Goal: Transaction & Acquisition: Purchase product/service

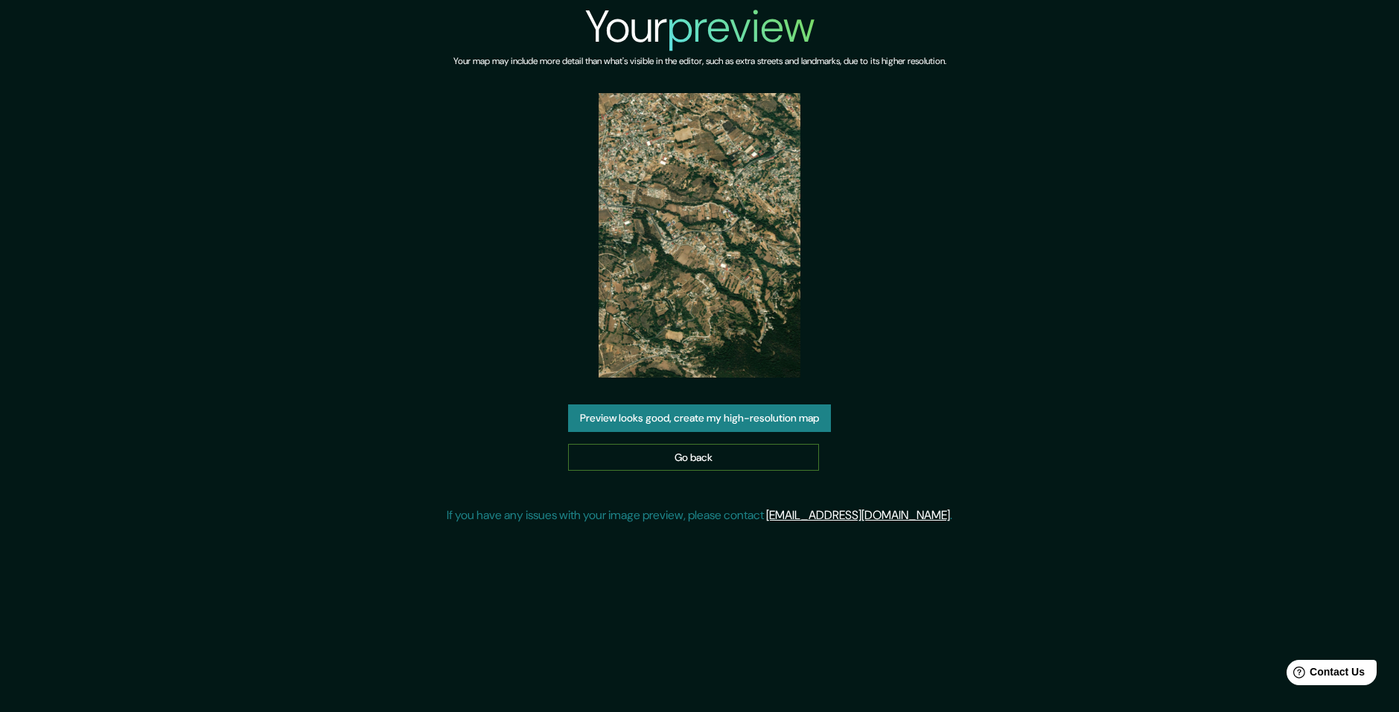
click at [731, 452] on link "Go back" at bounding box center [693, 458] width 251 height 28
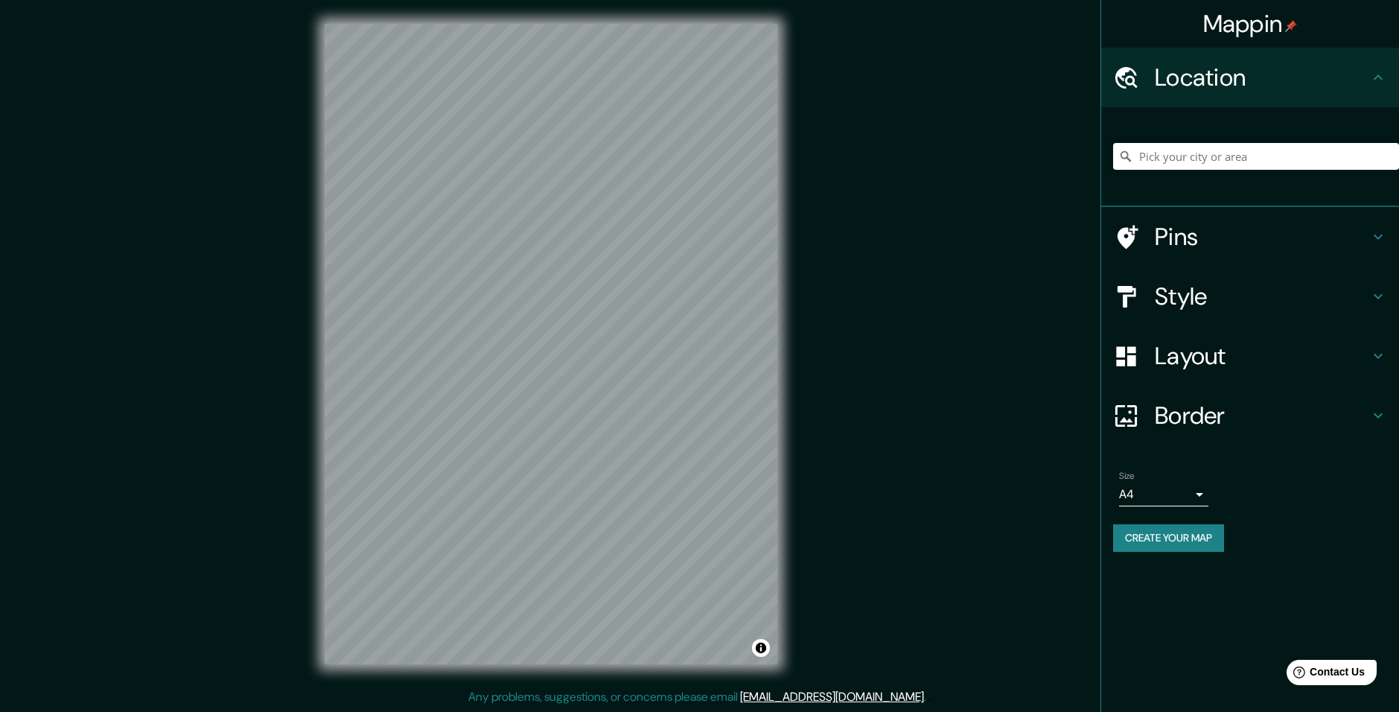
click at [1163, 90] on h4 "Location" at bounding box center [1262, 78] width 214 height 30
click at [1182, 168] on input "Pick your city or area" at bounding box center [1256, 156] width 286 height 27
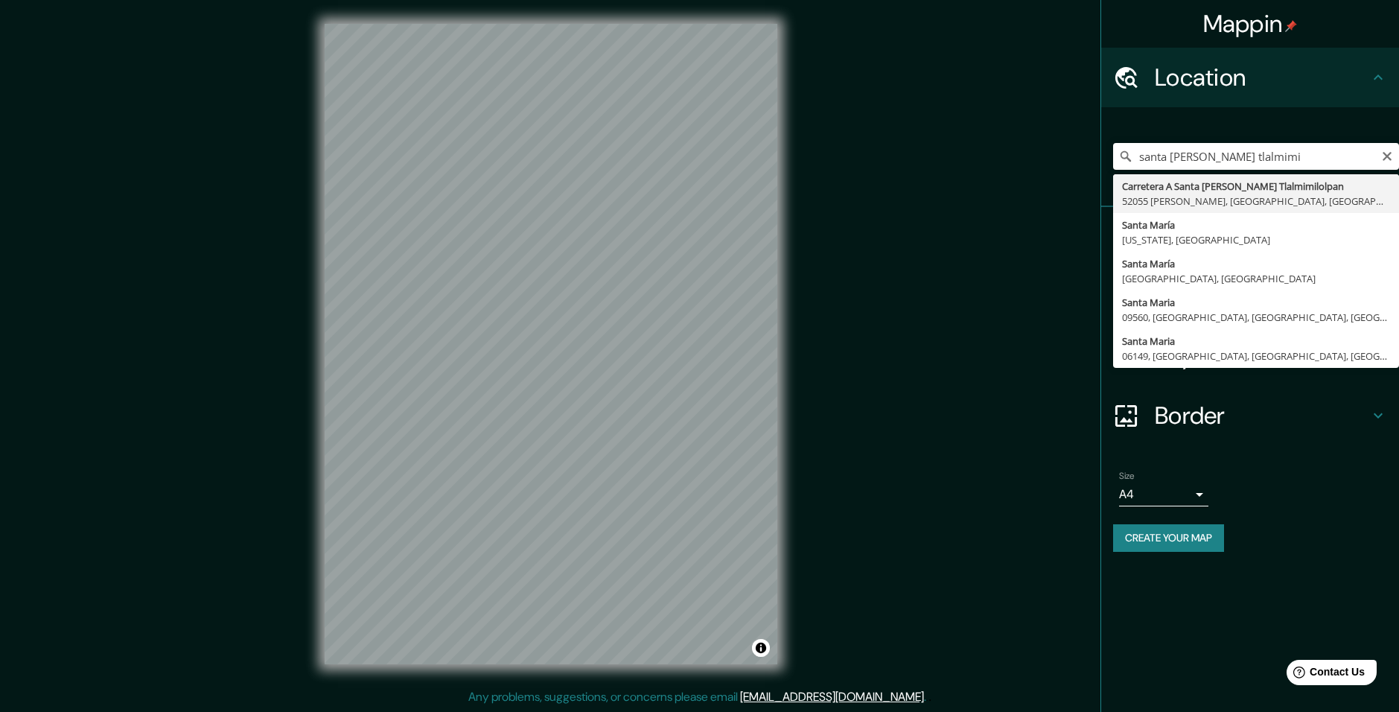
type input "Carretera A [GEOGRAPHIC_DATA][PERSON_NAME], 52055 [GEOGRAPHIC_DATA], [GEOGRAPHI…"
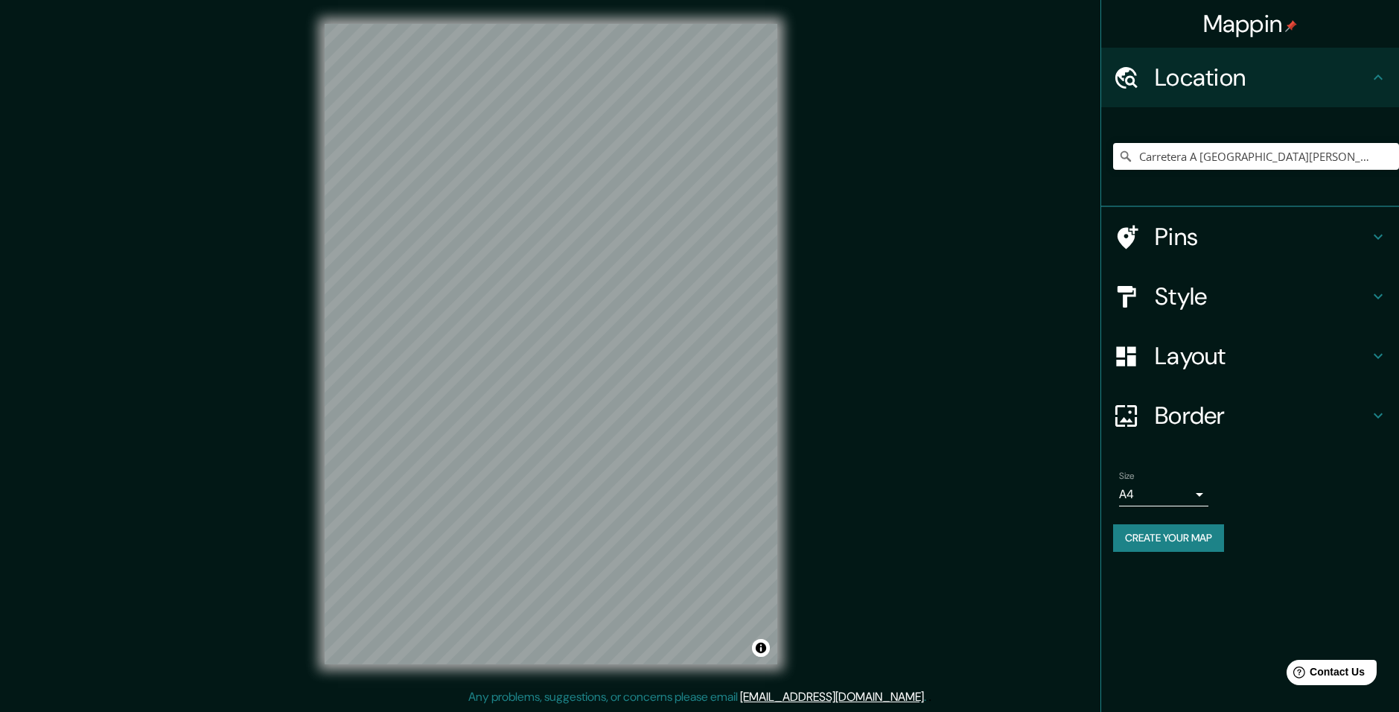
click at [1311, 307] on h4 "Style" at bounding box center [1262, 296] width 214 height 30
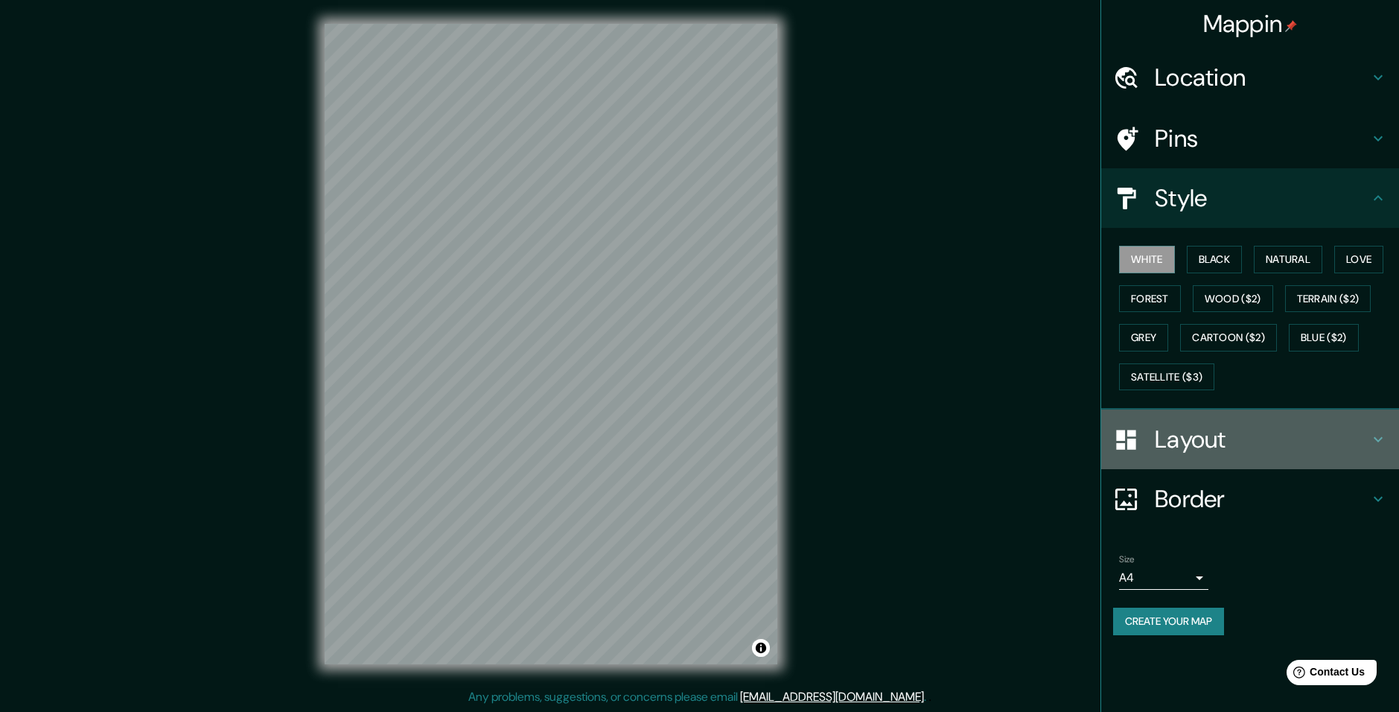
click at [1206, 430] on h4 "Layout" at bounding box center [1262, 439] width 214 height 30
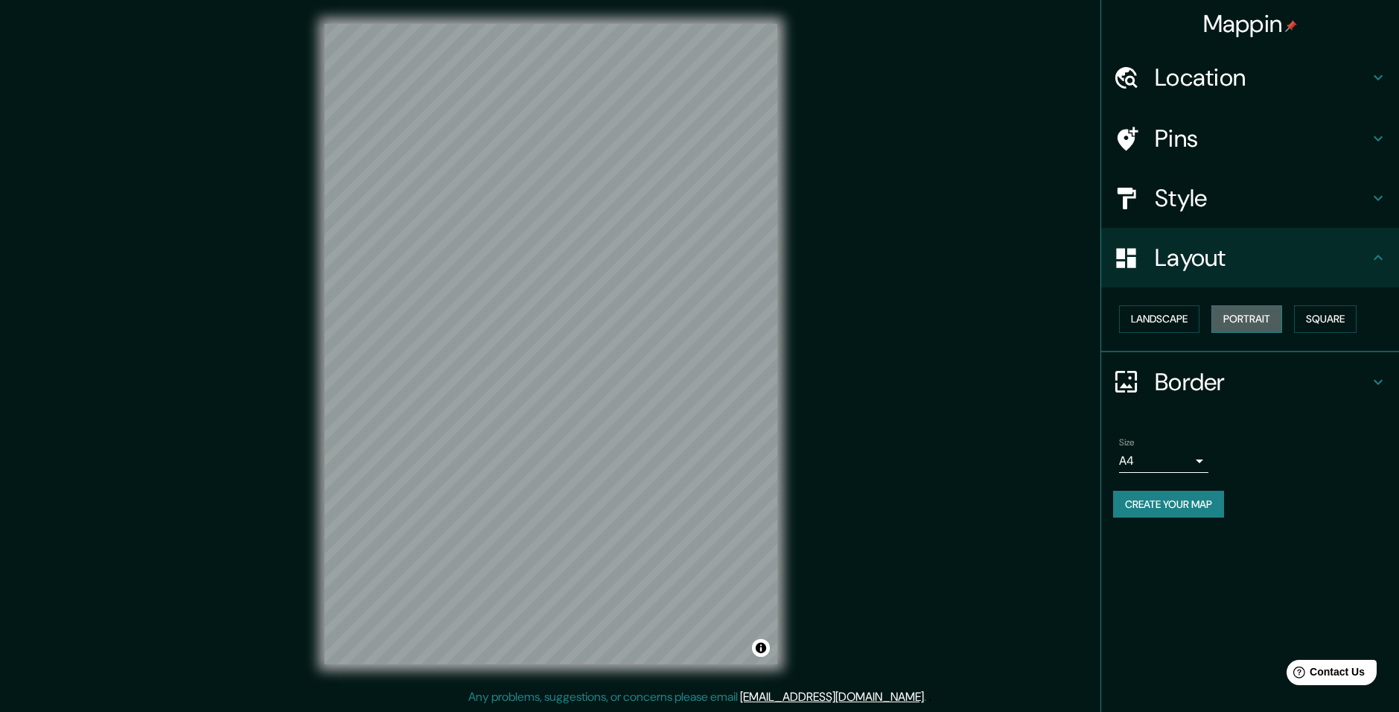
click at [1266, 319] on button "Portrait" at bounding box center [1247, 319] width 71 height 28
click at [1159, 316] on button "Landscape" at bounding box center [1159, 319] width 80 height 28
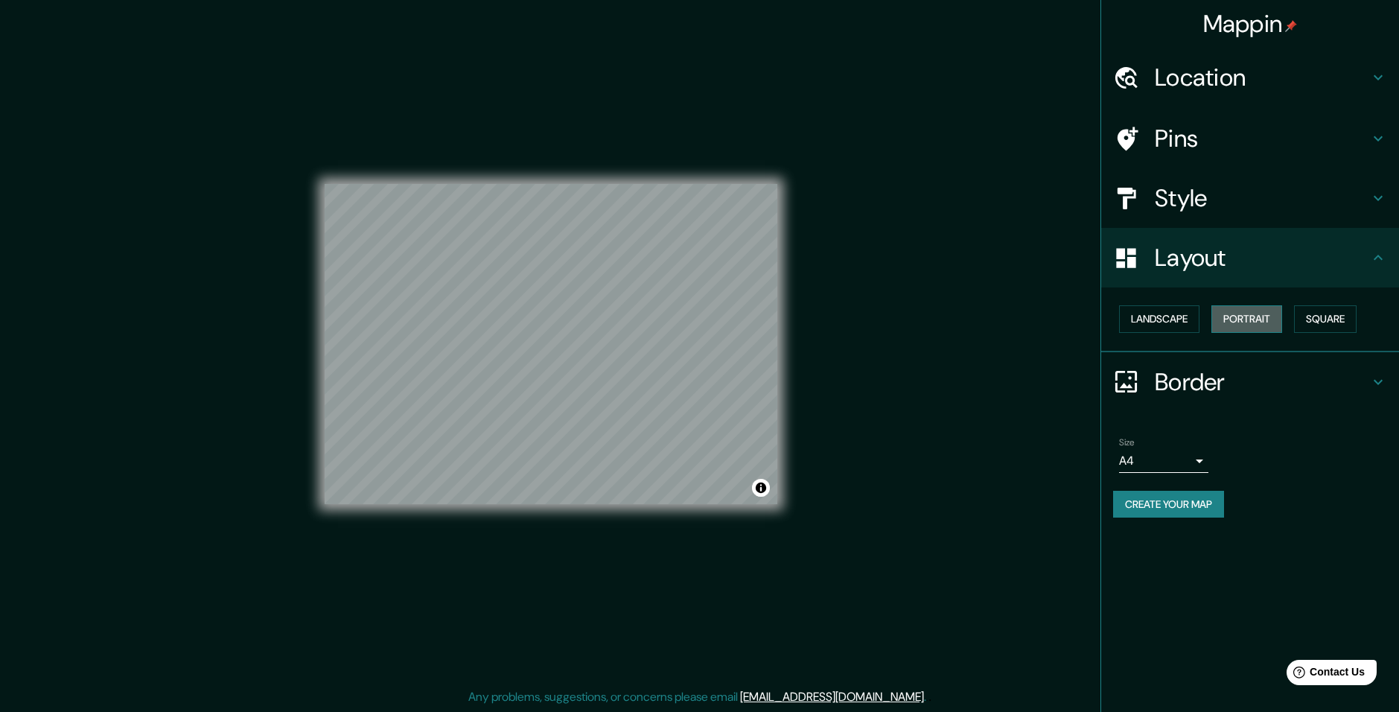
click at [1212, 316] on button "Portrait" at bounding box center [1247, 319] width 71 height 28
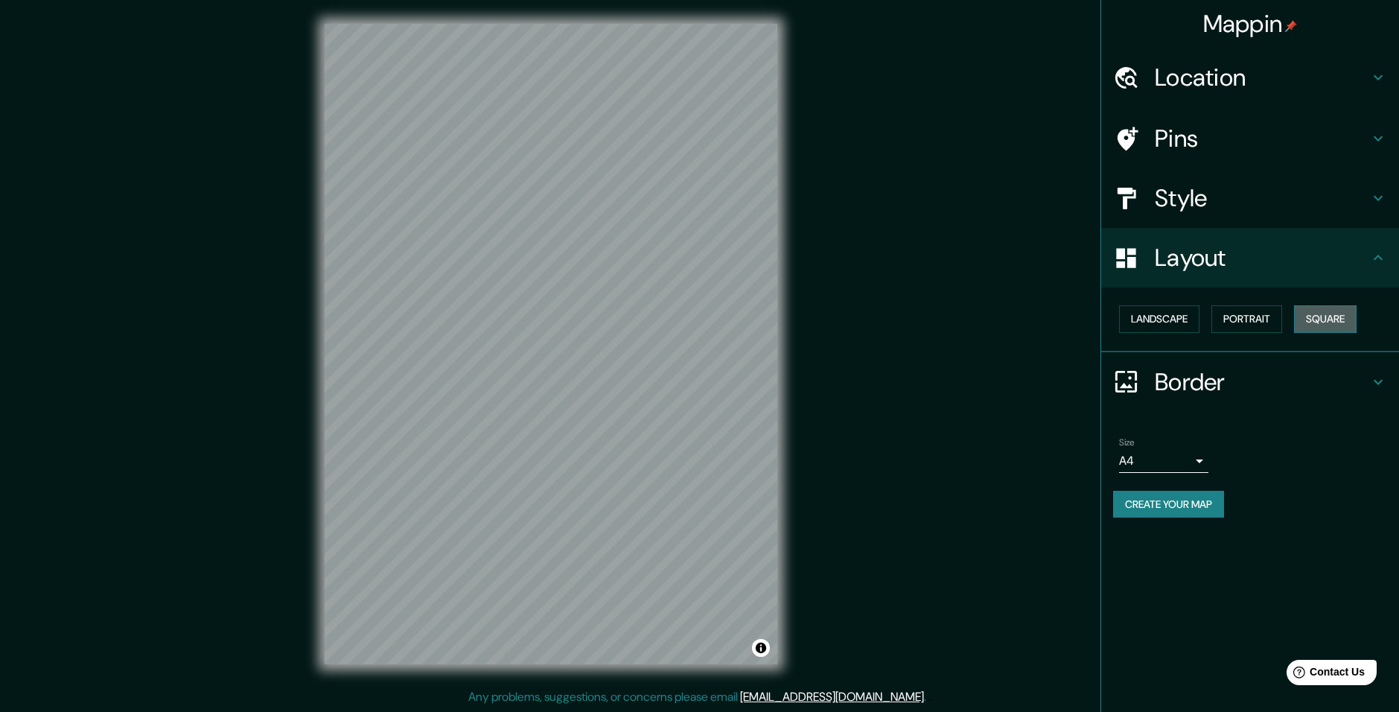
click at [1301, 315] on button "Square" at bounding box center [1325, 319] width 63 height 28
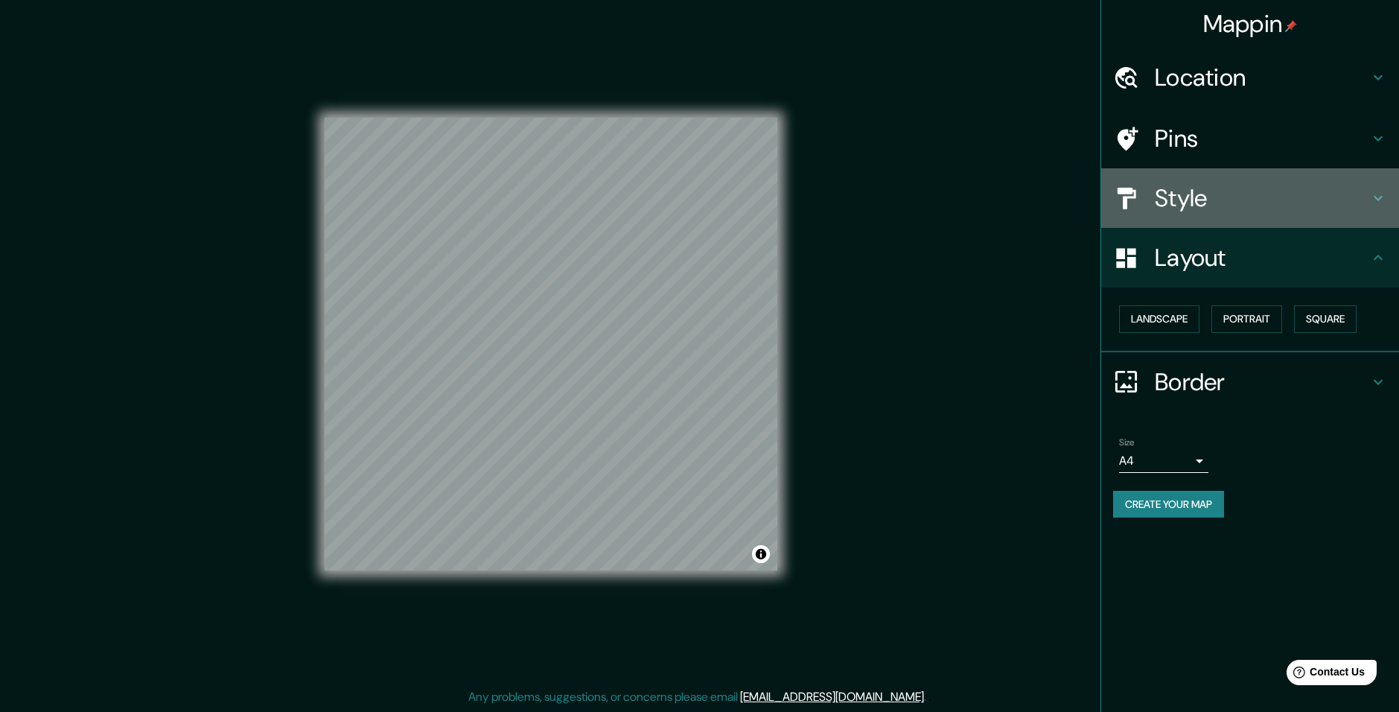
click at [1269, 207] on h4 "Style" at bounding box center [1262, 198] width 214 height 30
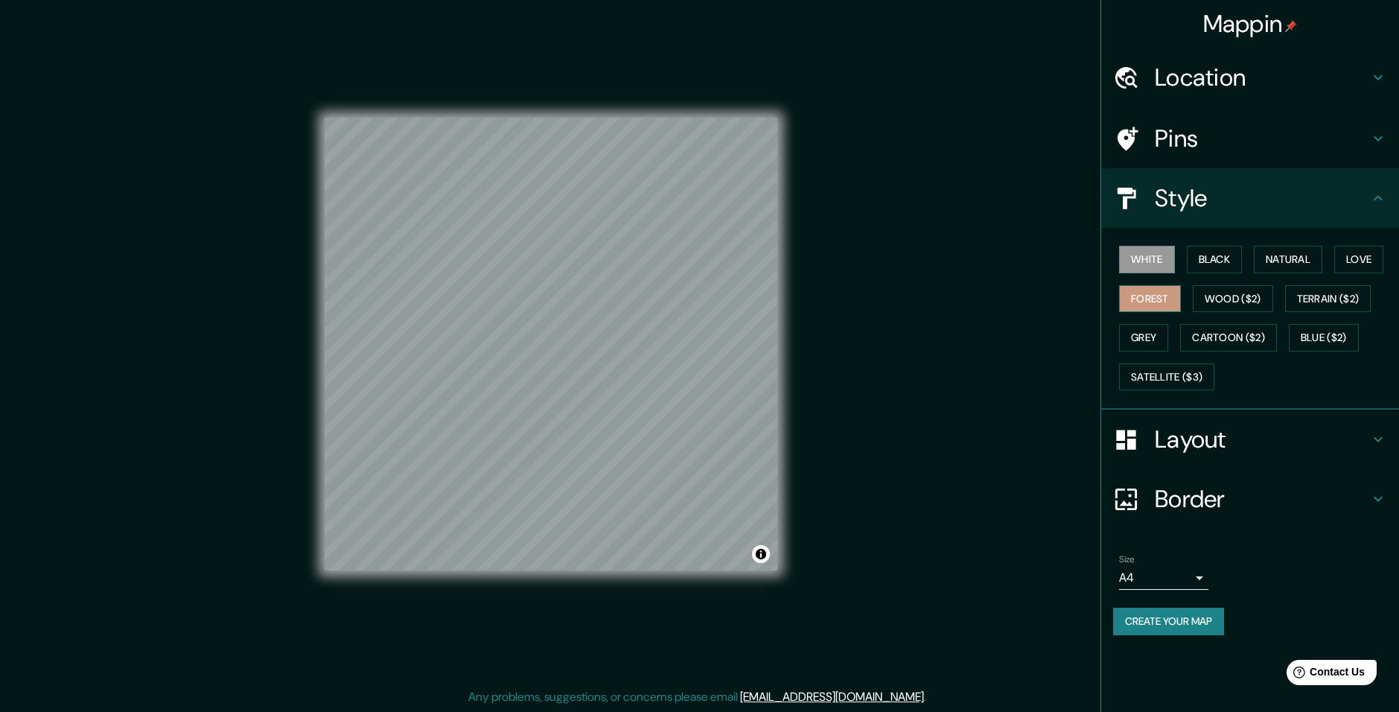
click at [1160, 293] on button "Forest" at bounding box center [1150, 299] width 62 height 28
click at [1192, 261] on button "Black" at bounding box center [1215, 260] width 56 height 28
click at [1275, 253] on button "Natural" at bounding box center [1288, 260] width 69 height 28
click at [1355, 249] on button "Love" at bounding box center [1358, 260] width 49 height 28
click at [1155, 255] on button "White" at bounding box center [1147, 260] width 56 height 28
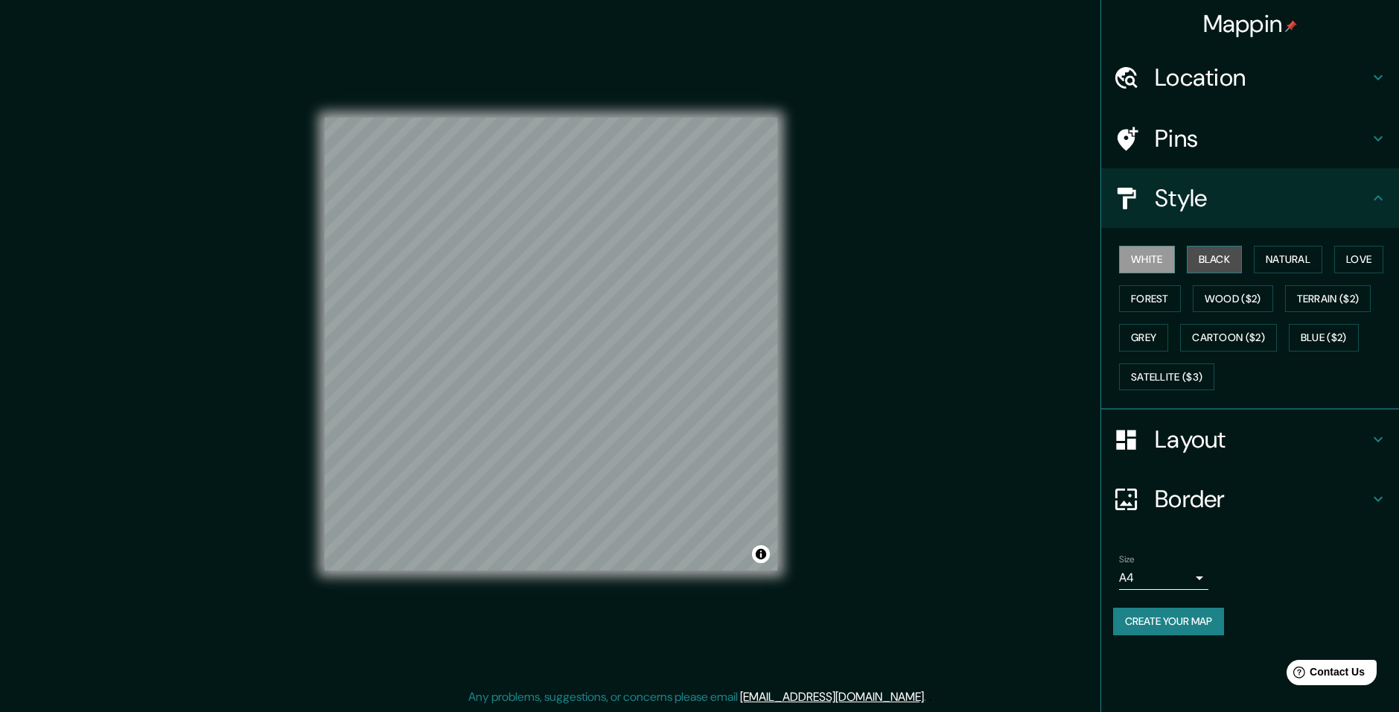
click at [1230, 251] on button "Black" at bounding box center [1215, 260] width 56 height 28
click at [1272, 259] on button "Natural" at bounding box center [1288, 260] width 69 height 28
click at [1229, 258] on button "Black" at bounding box center [1215, 260] width 56 height 28
click at [1124, 334] on button "Grey" at bounding box center [1143, 338] width 49 height 28
click at [120, 202] on div "Mappin Location Carretera A [GEOGRAPHIC_DATA][PERSON_NAME], 52055 [GEOGRAPHIC_D…" at bounding box center [699, 356] width 1399 height 712
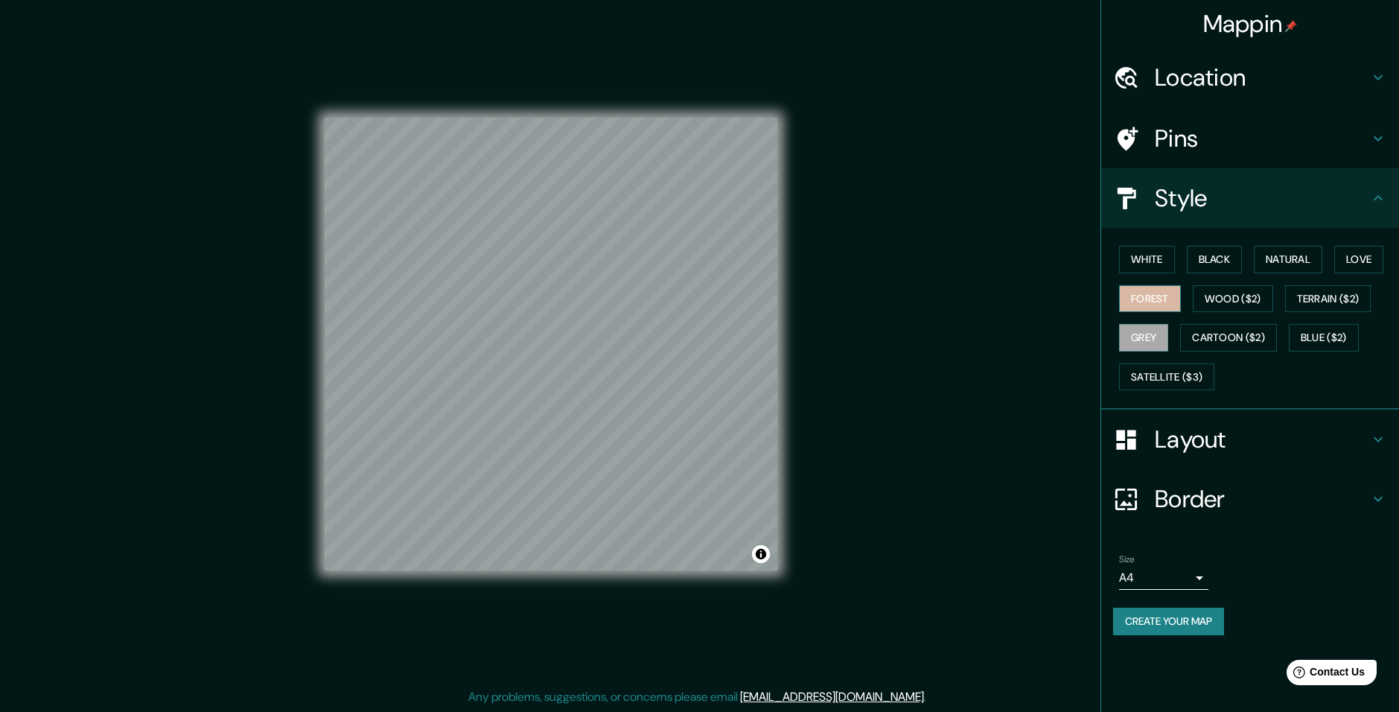
click at [1176, 304] on button "Forest" at bounding box center [1150, 299] width 62 height 28
click at [1139, 258] on button "White" at bounding box center [1147, 260] width 56 height 28
click at [1208, 261] on button "Black" at bounding box center [1215, 260] width 56 height 28
click at [1230, 261] on button "Black" at bounding box center [1215, 260] width 56 height 28
click at [1259, 264] on button "Natural" at bounding box center [1288, 260] width 69 height 28
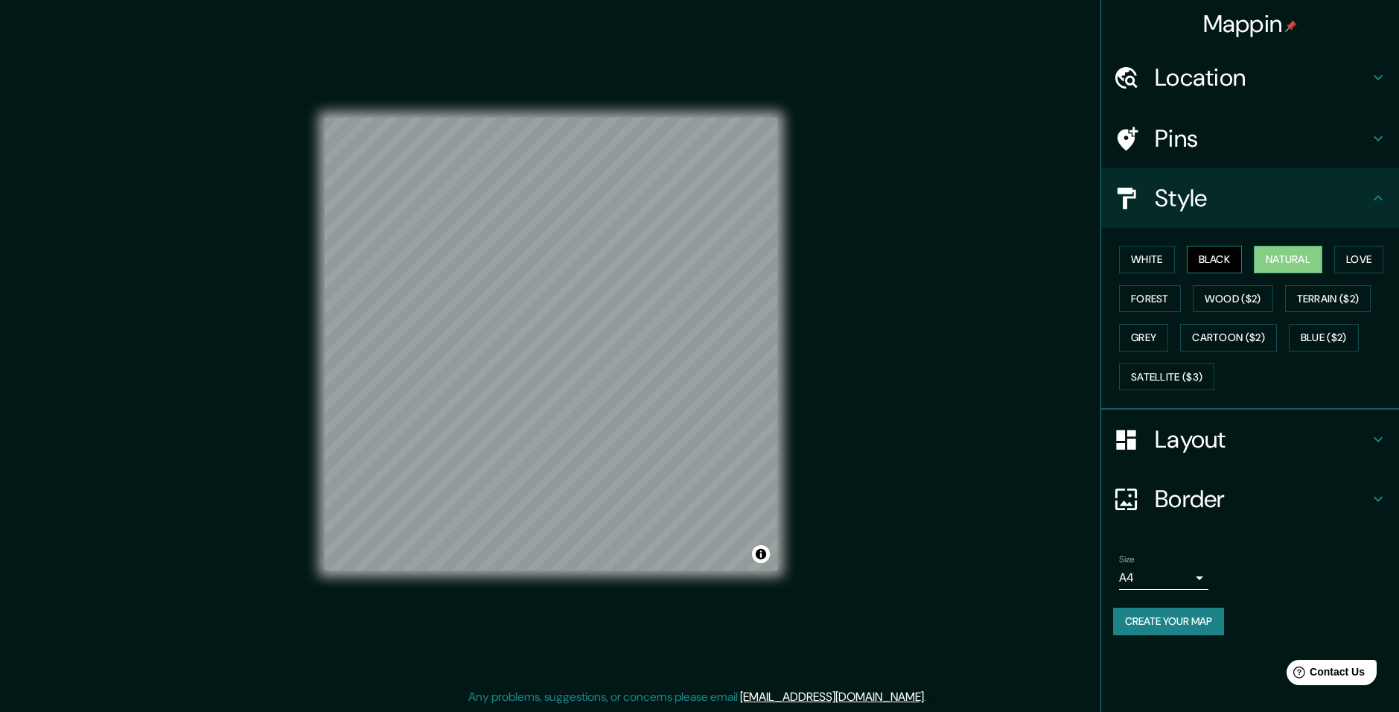
click at [1204, 260] on button "Black" at bounding box center [1215, 260] width 56 height 28
click at [1148, 355] on div "White Black Natural Love Forest Wood ($2) Terrain ($2) Grey Cartoon ($2) Blue (…" at bounding box center [1256, 318] width 286 height 156
click at [1147, 343] on button "Grey" at bounding box center [1143, 338] width 49 height 28
click at [1192, 381] on button "Satellite ($3)" at bounding box center [1166, 377] width 95 height 28
click at [1159, 333] on button "Grey" at bounding box center [1143, 338] width 49 height 28
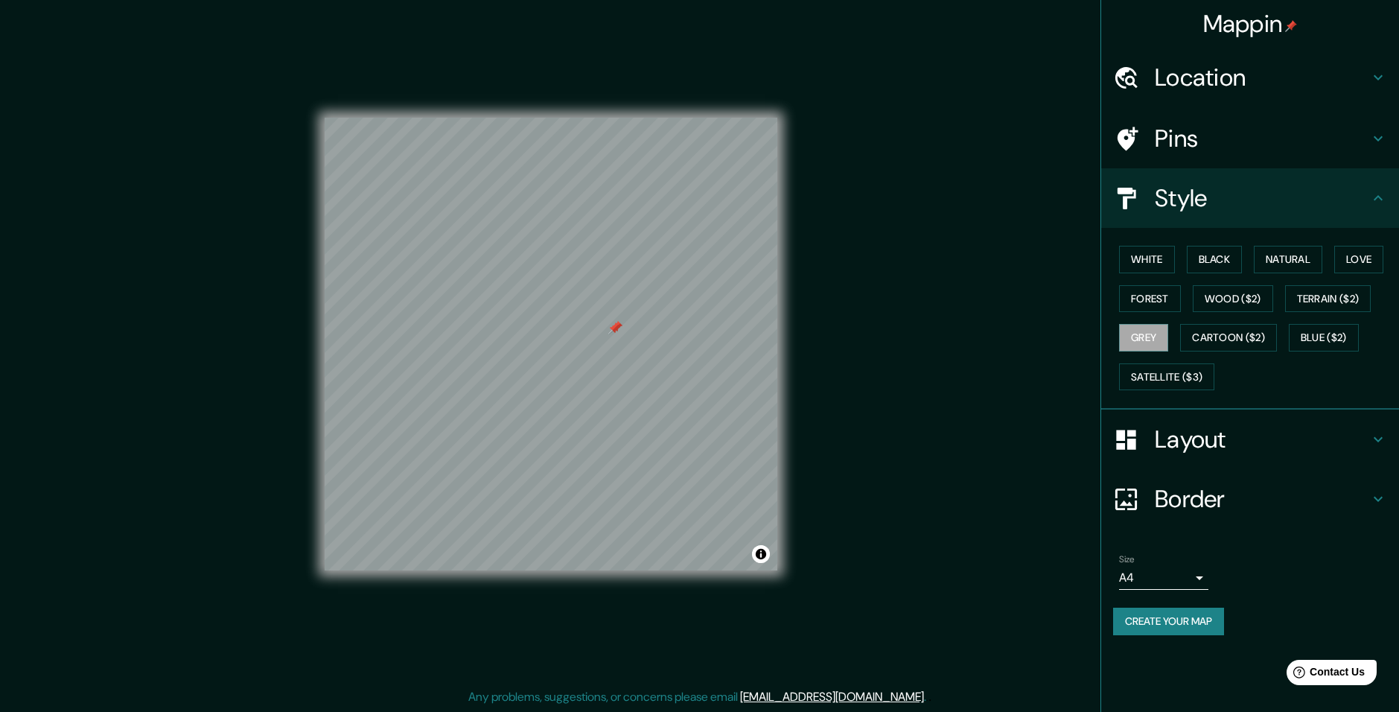
click at [1341, 496] on h4 "Border" at bounding box center [1262, 499] width 214 height 30
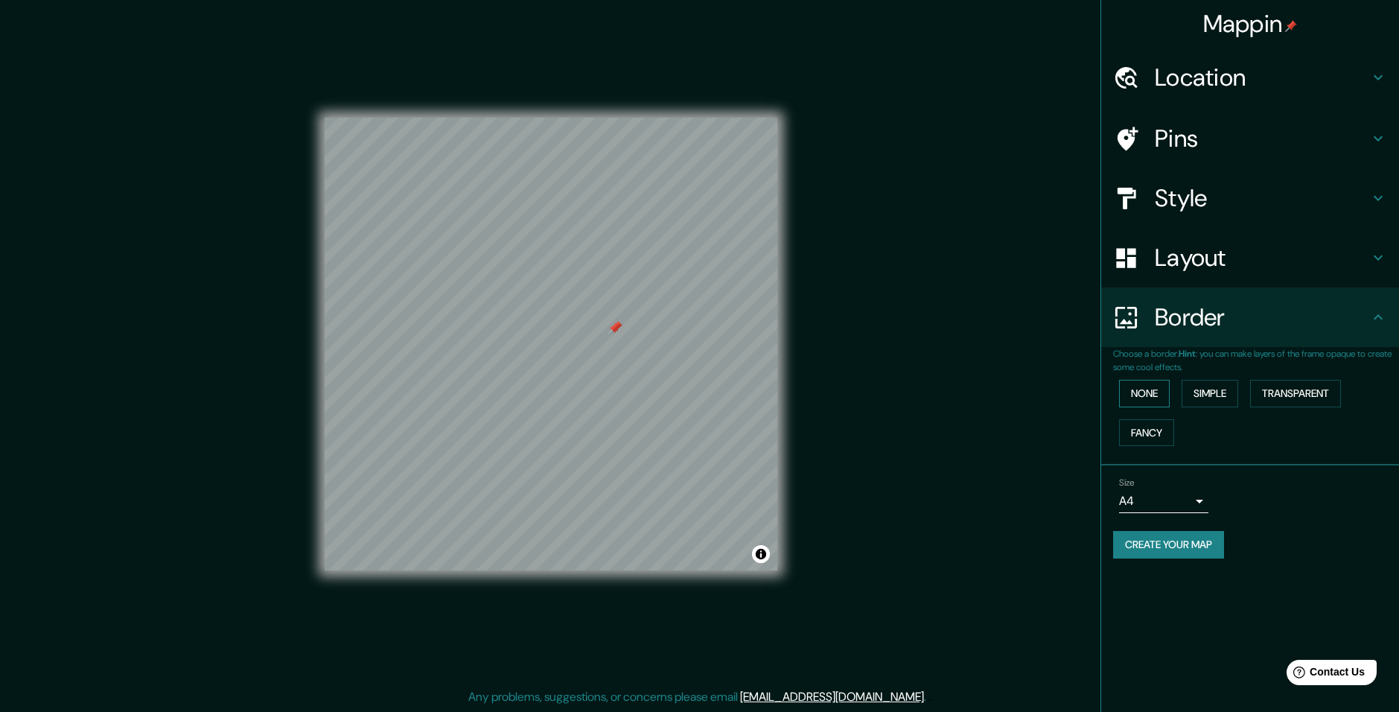
click at [1148, 383] on button "None" at bounding box center [1144, 394] width 51 height 28
click at [1197, 397] on button "Simple" at bounding box center [1210, 394] width 57 height 28
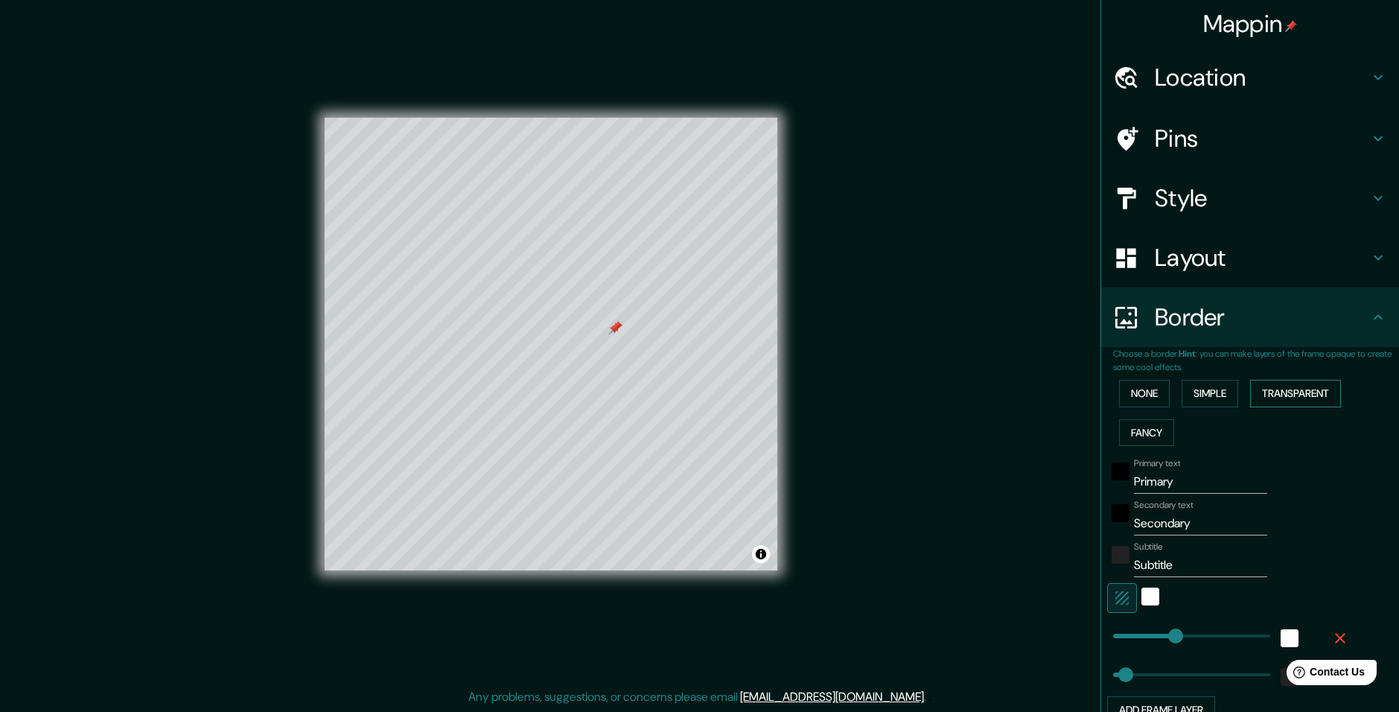
click at [1267, 392] on button "Transparent" at bounding box center [1295, 394] width 91 height 28
click at [1143, 430] on button "Fancy" at bounding box center [1146, 433] width 55 height 28
click at [1134, 392] on button "None" at bounding box center [1144, 394] width 51 height 28
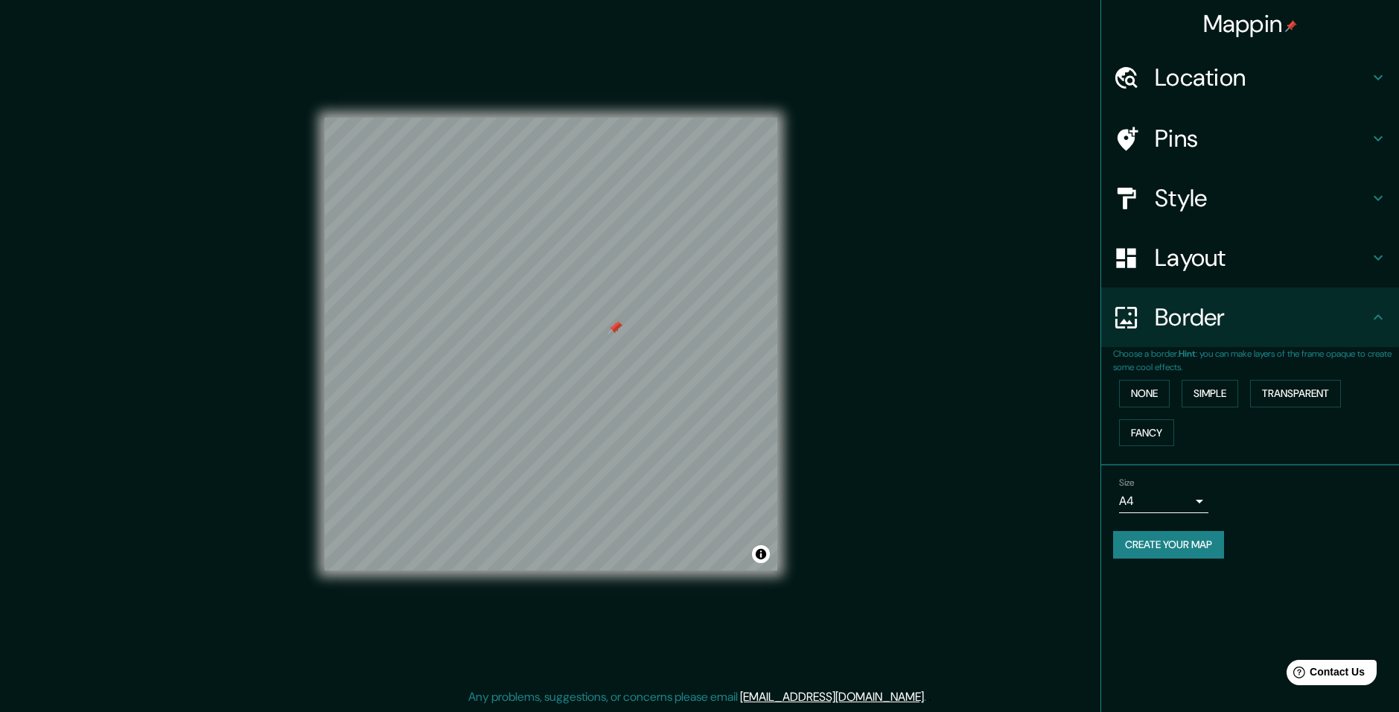
click at [1189, 507] on body "Mappin Location Carretera A [GEOGRAPHIC_DATA][PERSON_NAME], 52055 [GEOGRAPHIC_D…" at bounding box center [699, 356] width 1399 height 712
click at [1150, 561] on li "A3" at bounding box center [1163, 559] width 89 height 27
click at [1140, 503] on body "Mappin Location Carretera A [GEOGRAPHIC_DATA][PERSON_NAME], 52055 [GEOGRAPHIC_D…" at bounding box center [699, 356] width 1399 height 712
click at [1142, 527] on li "A4" at bounding box center [1163, 532] width 89 height 27
type input "single"
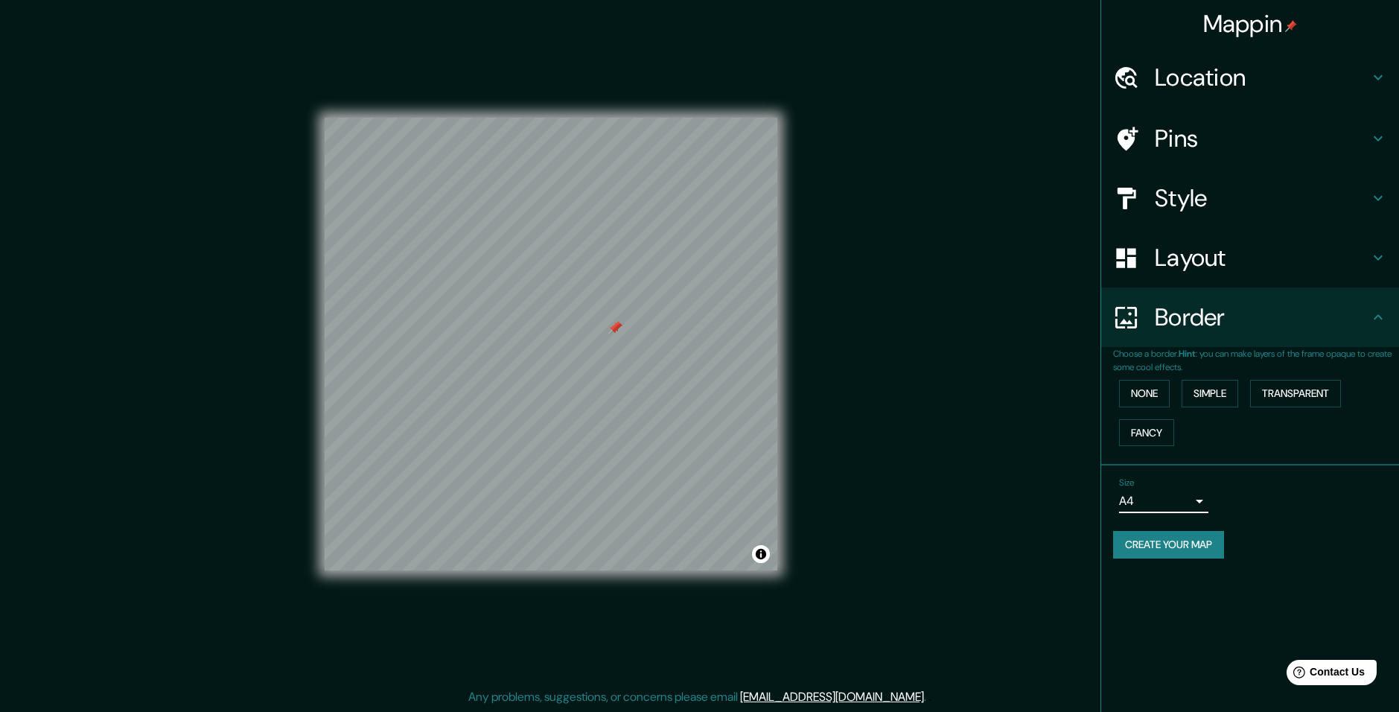
click at [1218, 123] on div "Pins" at bounding box center [1250, 139] width 298 height 60
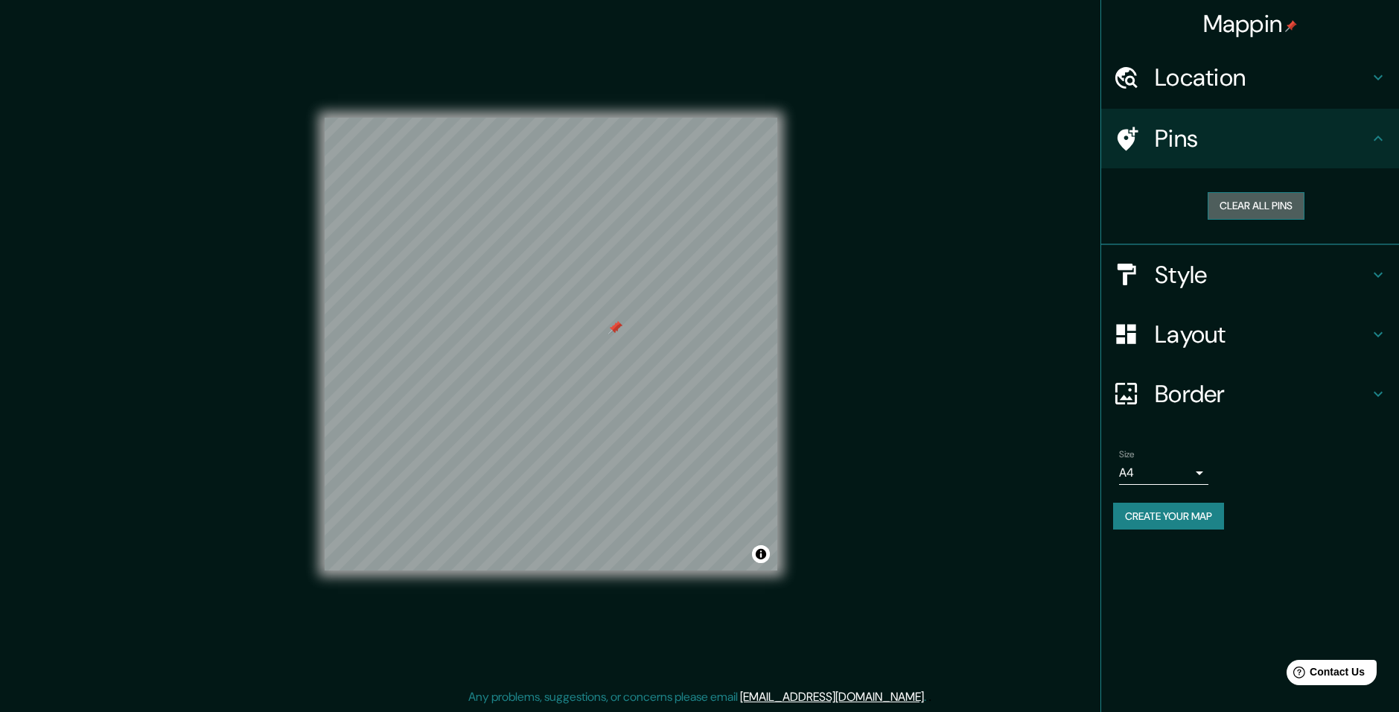
click at [1250, 202] on button "Clear all pins" at bounding box center [1256, 206] width 97 height 28
click at [1231, 211] on button "Clear all pins" at bounding box center [1256, 206] width 97 height 28
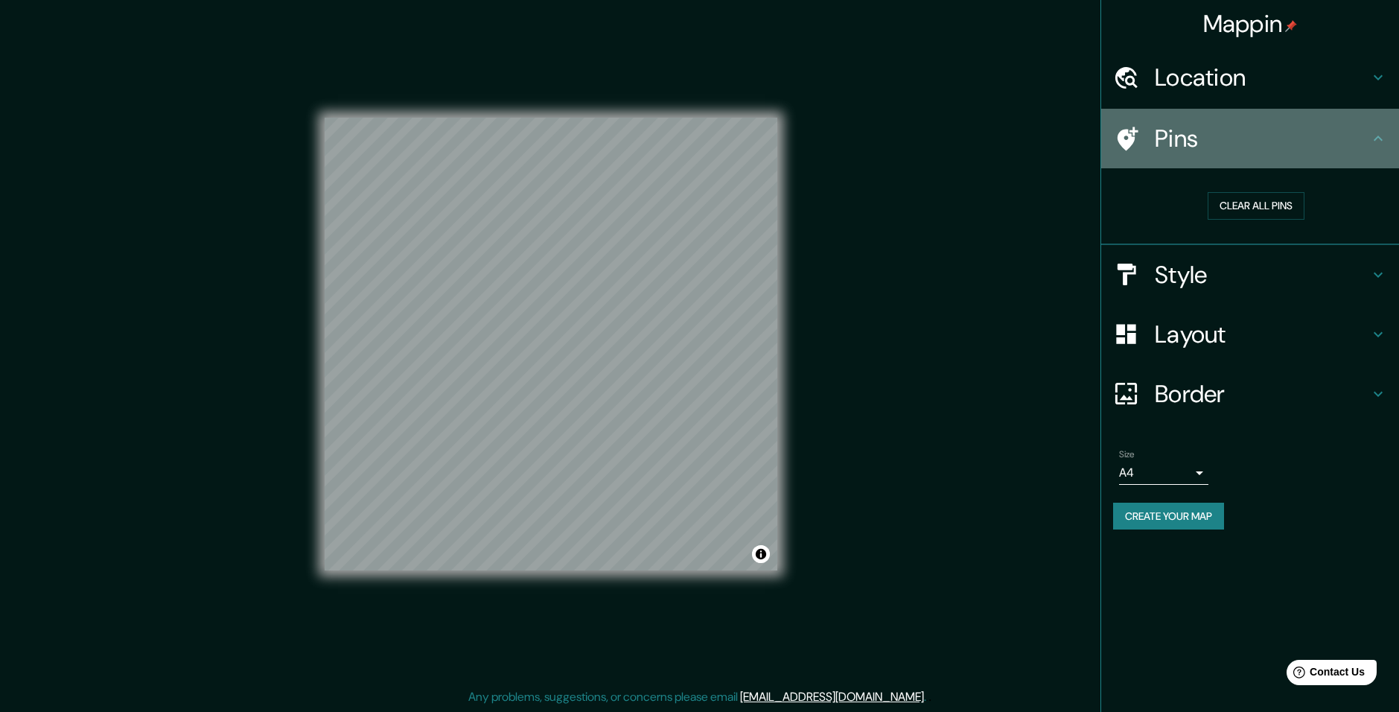
click at [1176, 144] on h4 "Pins" at bounding box center [1262, 139] width 214 height 30
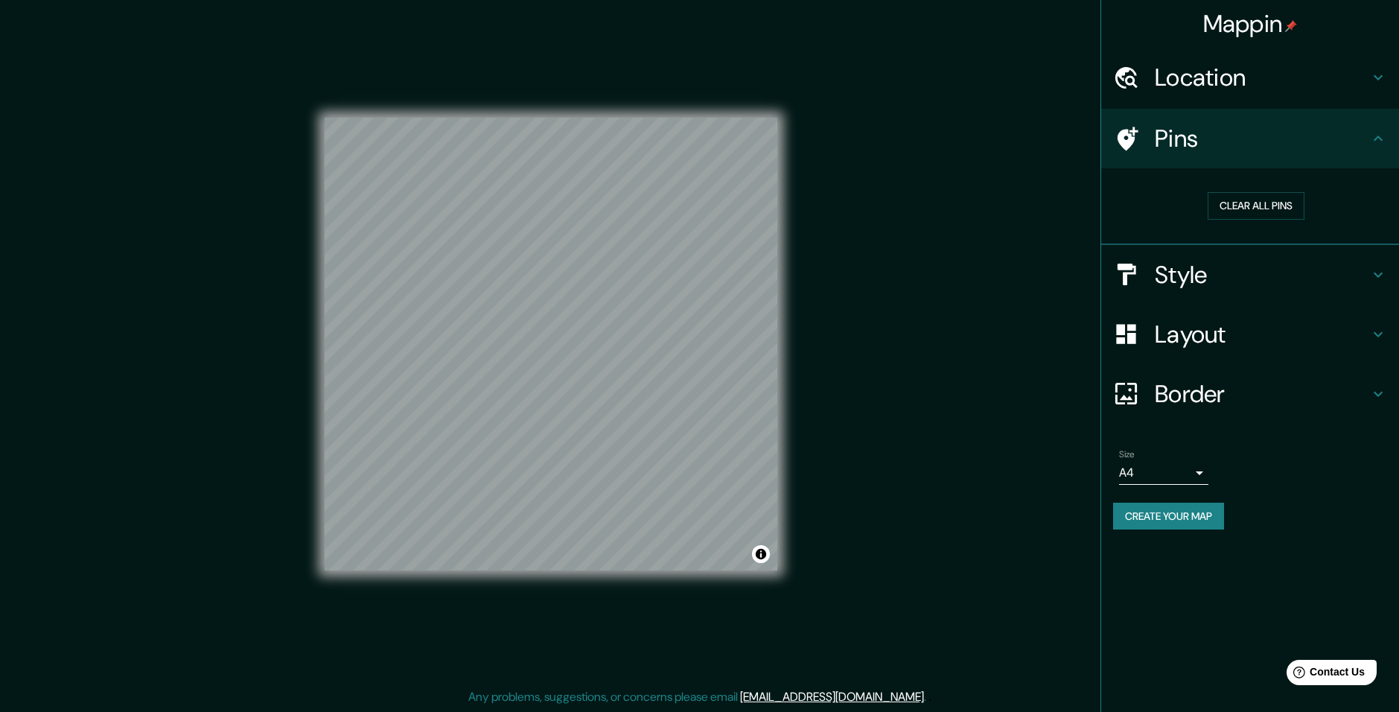
click at [852, 369] on div "Mappin Location Carretera A [GEOGRAPHIC_DATA][PERSON_NAME], 52055 [GEOGRAPHIC_D…" at bounding box center [699, 356] width 1399 height 712
drag, startPoint x: 520, startPoint y: 284, endPoint x: 822, endPoint y: 379, distance: 316.8
click at [822, 379] on div "Mappin Location Carretera A [GEOGRAPHIC_DATA][PERSON_NAME], 52055 [GEOGRAPHIC_D…" at bounding box center [699, 356] width 1399 height 712
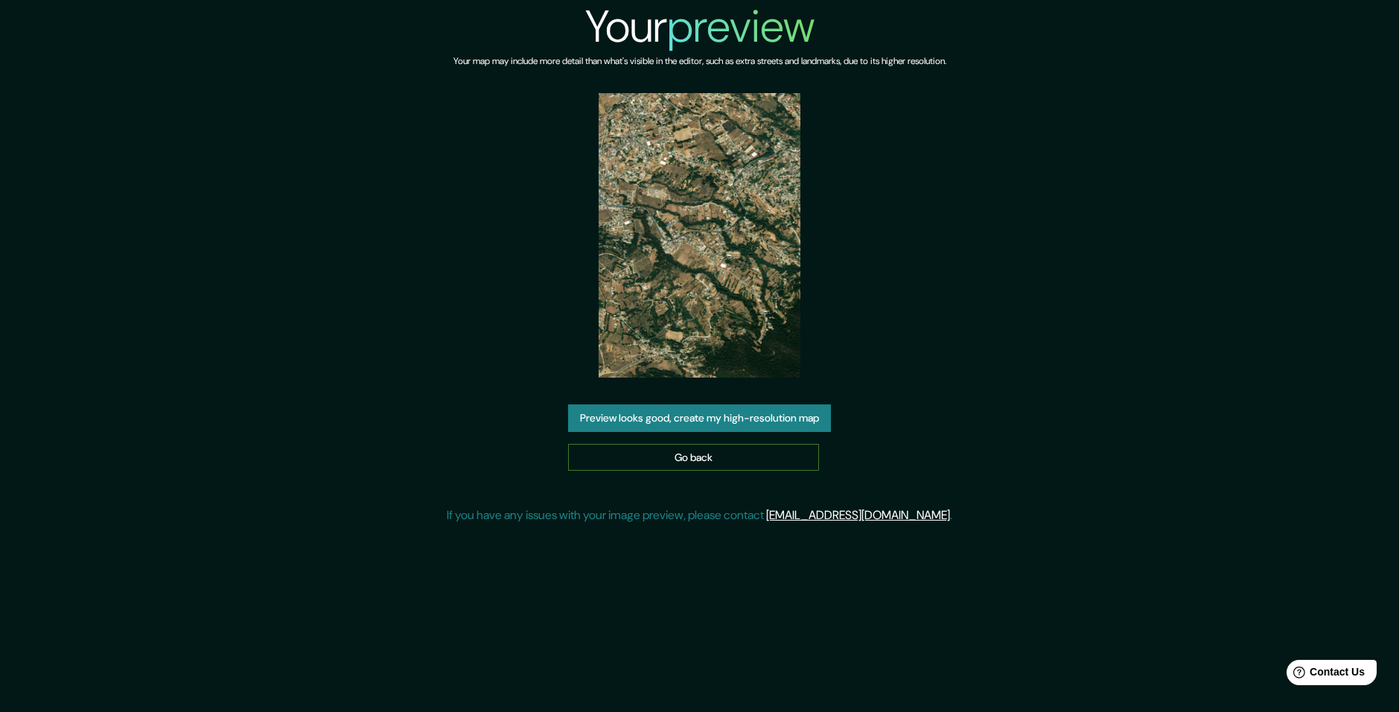
click at [687, 450] on link "Go back" at bounding box center [693, 458] width 251 height 28
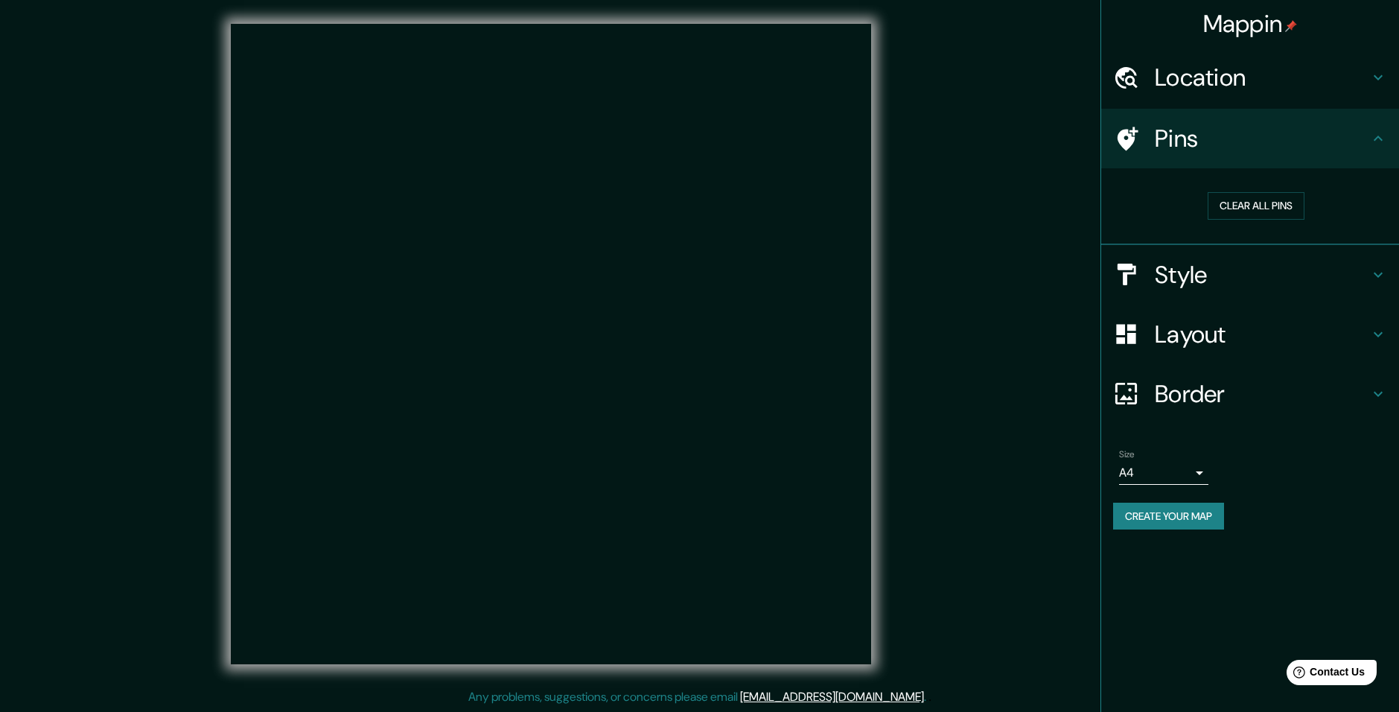
click at [1296, 79] on h4 "Location" at bounding box center [1262, 78] width 214 height 30
